Goal: Task Accomplishment & Management: Use online tool/utility

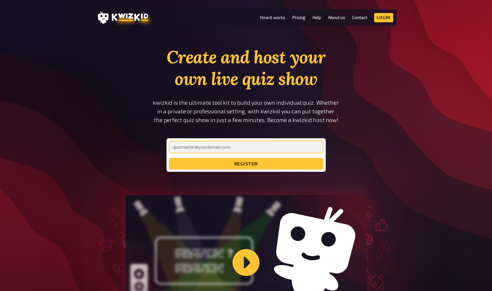
click at [243, 146] on input "email" at bounding box center [246, 147] width 155 height 13
type input "[PERSON_NAME][EMAIL_ADDRESS][PERSON_NAME][PERSON_NAME][DOMAIN_NAME]"
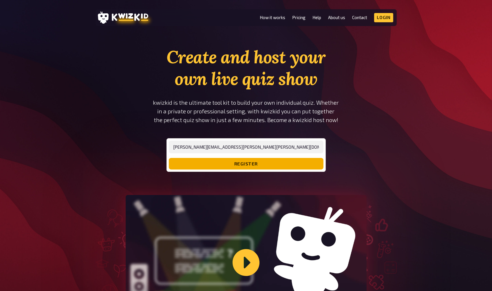
click at [262, 164] on button "register" at bounding box center [246, 164] width 155 height 12
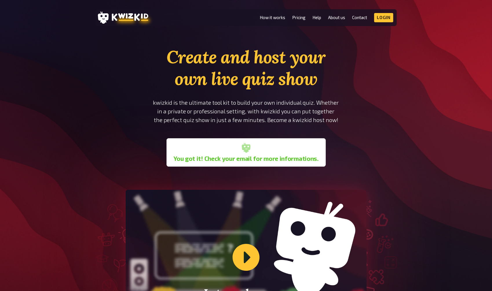
click at [453, 91] on div "Create and host your own live quiz show kwizkid is the ultimate tool kit to bui…" at bounding box center [246, 201] width 492 height 311
click at [386, 21] on link "Login" at bounding box center [383, 17] width 19 height 9
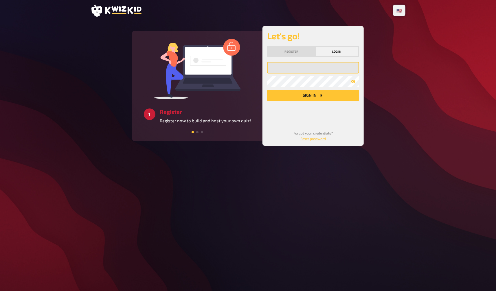
click at [289, 69] on input "email" at bounding box center [313, 68] width 92 height 12
type input "[PERSON_NAME][EMAIL_ADDRESS][PERSON_NAME][PERSON_NAME][DOMAIN_NAME]"
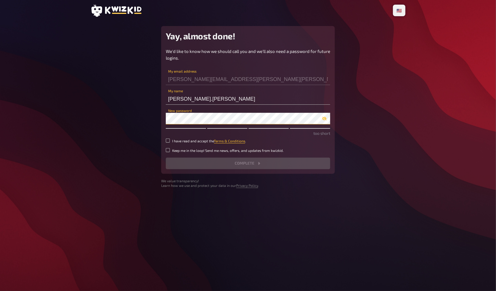
click at [155, 117] on main "Yay, almost done! We'd like to know how we should call you and we'll also need …" at bounding box center [248, 107] width 315 height 162
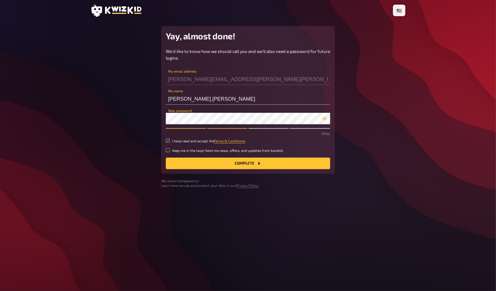
click at [168, 142] on label "I have read and accept the Terms & Conditions ." at bounding box center [248, 141] width 164 height 5
click at [168, 142] on input "I have read and accept the Terms & Conditions ." at bounding box center [168, 141] width 4 height 4
checkbox input "true"
click at [234, 164] on button "Complete" at bounding box center [248, 164] width 164 height 12
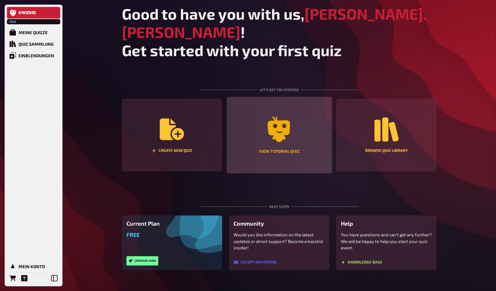
click at [284, 117] on icon "View tutorial quiz" at bounding box center [279, 129] width 23 height 25
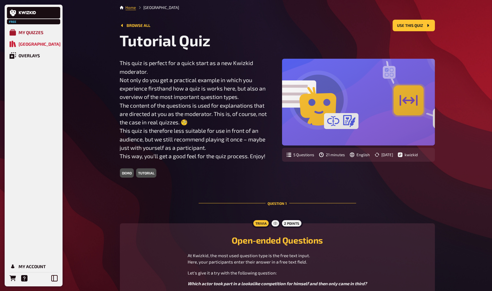
click at [41, 33] on div "My Quizzes" at bounding box center [31, 32] width 25 height 5
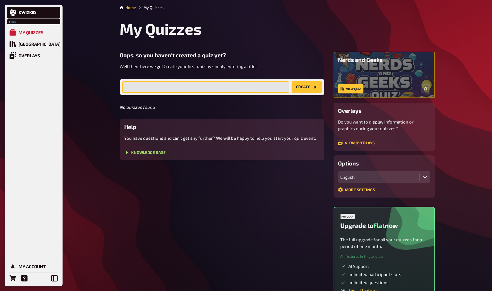
click at [196, 82] on input "text" at bounding box center [205, 87] width 167 height 12
type input "Test 1"
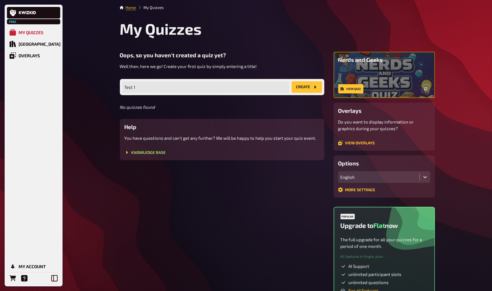
click at [311, 84] on button "create" at bounding box center [306, 87] width 30 height 12
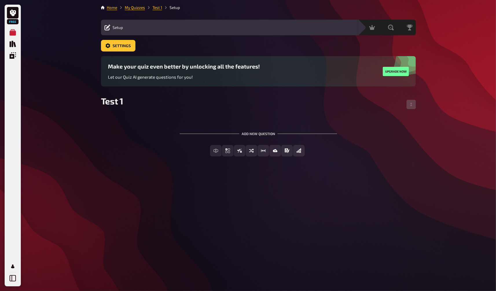
click at [129, 27] on div "Edit Content Quiz Lobby" at bounding box center [240, 27] width 228 height 7
click at [157, 216] on div "Home My Quizzes Test 1 Setup Setup Edit Content Quiz Lobby Hosting undefined Ev…" at bounding box center [258, 145] width 324 height 291
click at [227, 151] on span "Multiple Choice" at bounding box center [231, 151] width 32 height 4
